Goal: Task Accomplishment & Management: Use online tool/utility

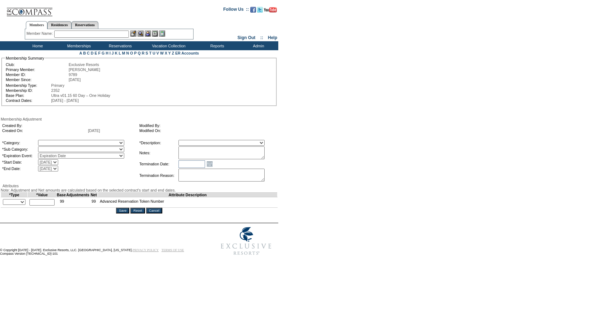
click at [80, 147] on table "*Category: A La Carte Days Contract Election Days Converted Days [MEDICAL_DATA]…" at bounding box center [69, 155] width 136 height 33
click at [65, 147] on table "*Category: A La Carte Days Contract Election Days Converted Days [MEDICAL_DATA]…" at bounding box center [69, 155] width 136 height 33
click at [65, 144] on select "A La Carte Days Contract Election Days Converted Days [MEDICAL_DATA] Other Refe…" at bounding box center [81, 143] width 86 height 6
select select "56"
click at [53, 141] on select "A La Carte Days Contract Election Days Converted Days [MEDICAL_DATA] Other Refe…" at bounding box center [81, 143] width 86 height 6
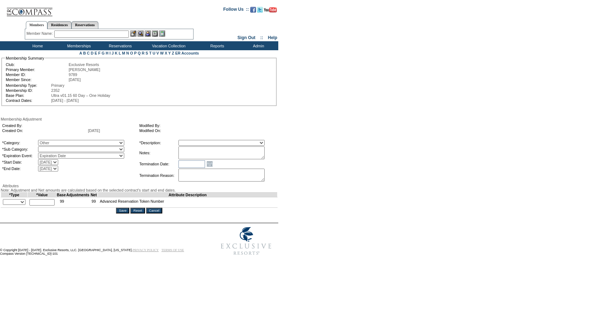
click at [65, 146] on select "A La Carte Days Contract Election Days Converted Days [MEDICAL_DATA] Other Refe…" at bounding box center [81, 143] width 86 height 6
select select "1062"
click at [53, 141] on select "A La Carte Days Contract Election Days Converted Days [MEDICAL_DATA] Other Refe…" at bounding box center [81, 143] width 86 height 6
